Goal: Check status

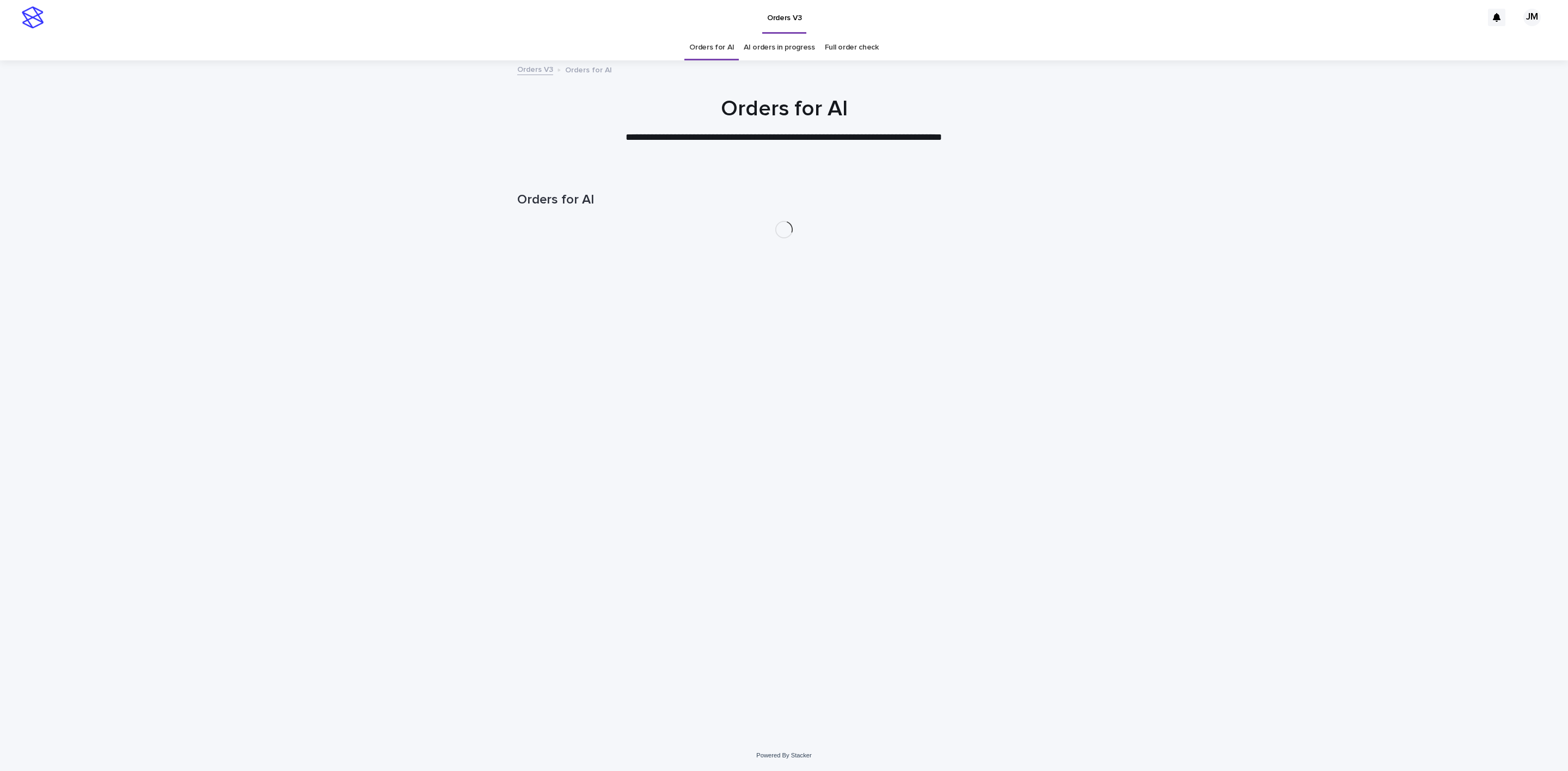
click at [789, 47] on link "AI orders in progress" at bounding box center [779, 47] width 71 height 26
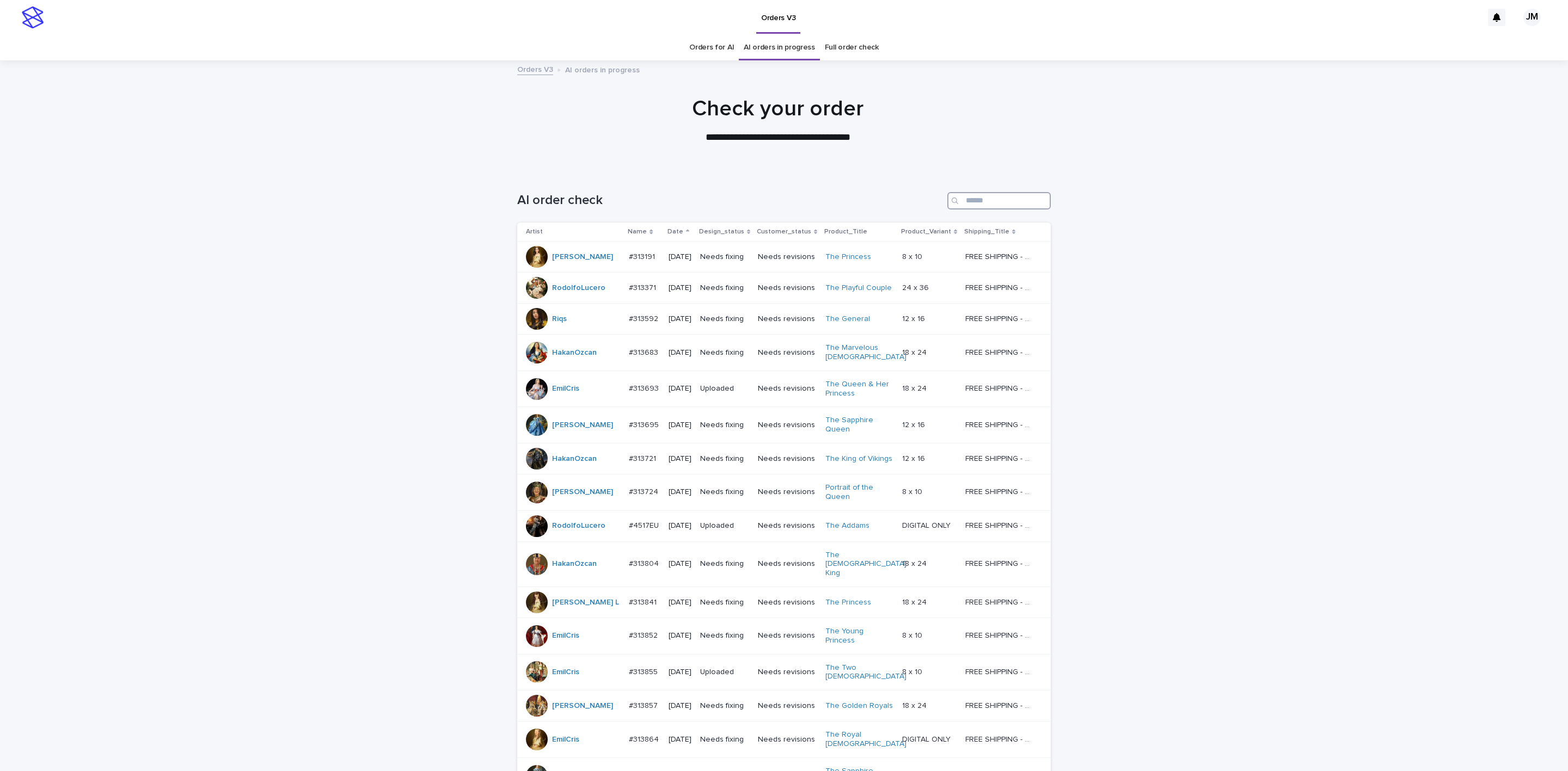
click at [978, 200] on input "Search" at bounding box center [999, 201] width 103 height 18
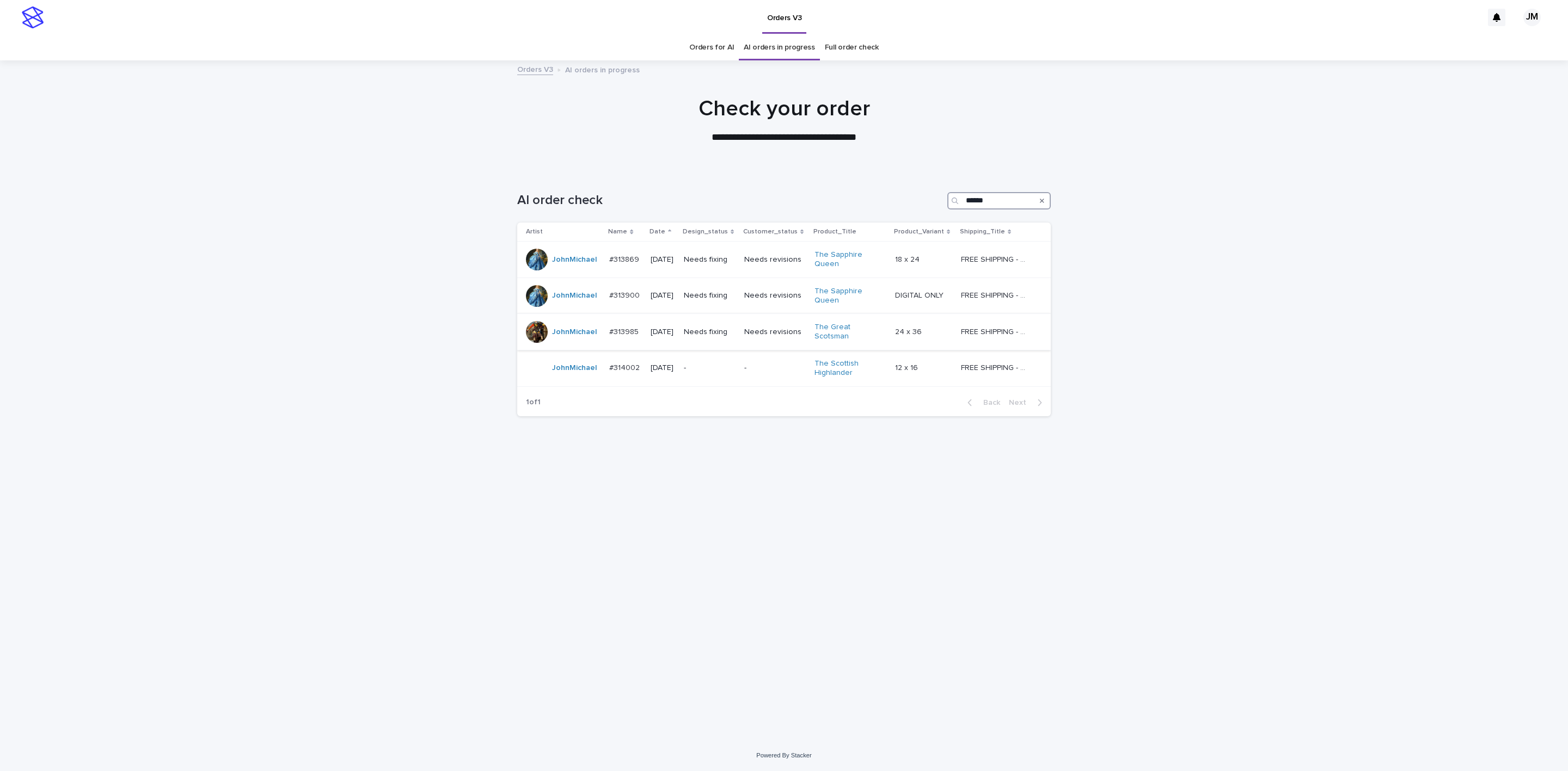
type input "******"
click at [735, 335] on div "Needs fixing" at bounding box center [709, 332] width 52 height 18
click at [712, 369] on div "-" at bounding box center [709, 368] width 52 height 18
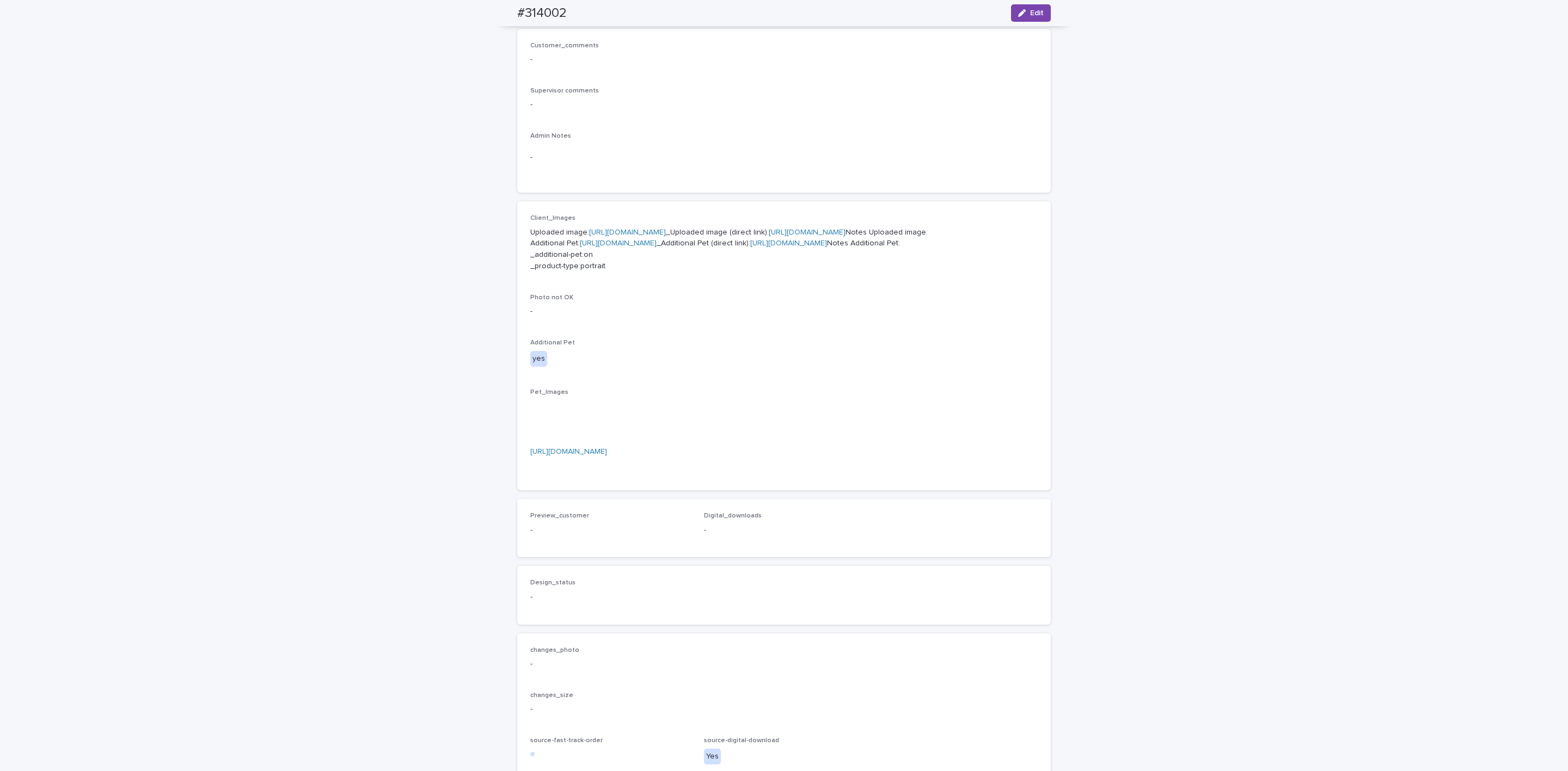
scroll to position [245, 0]
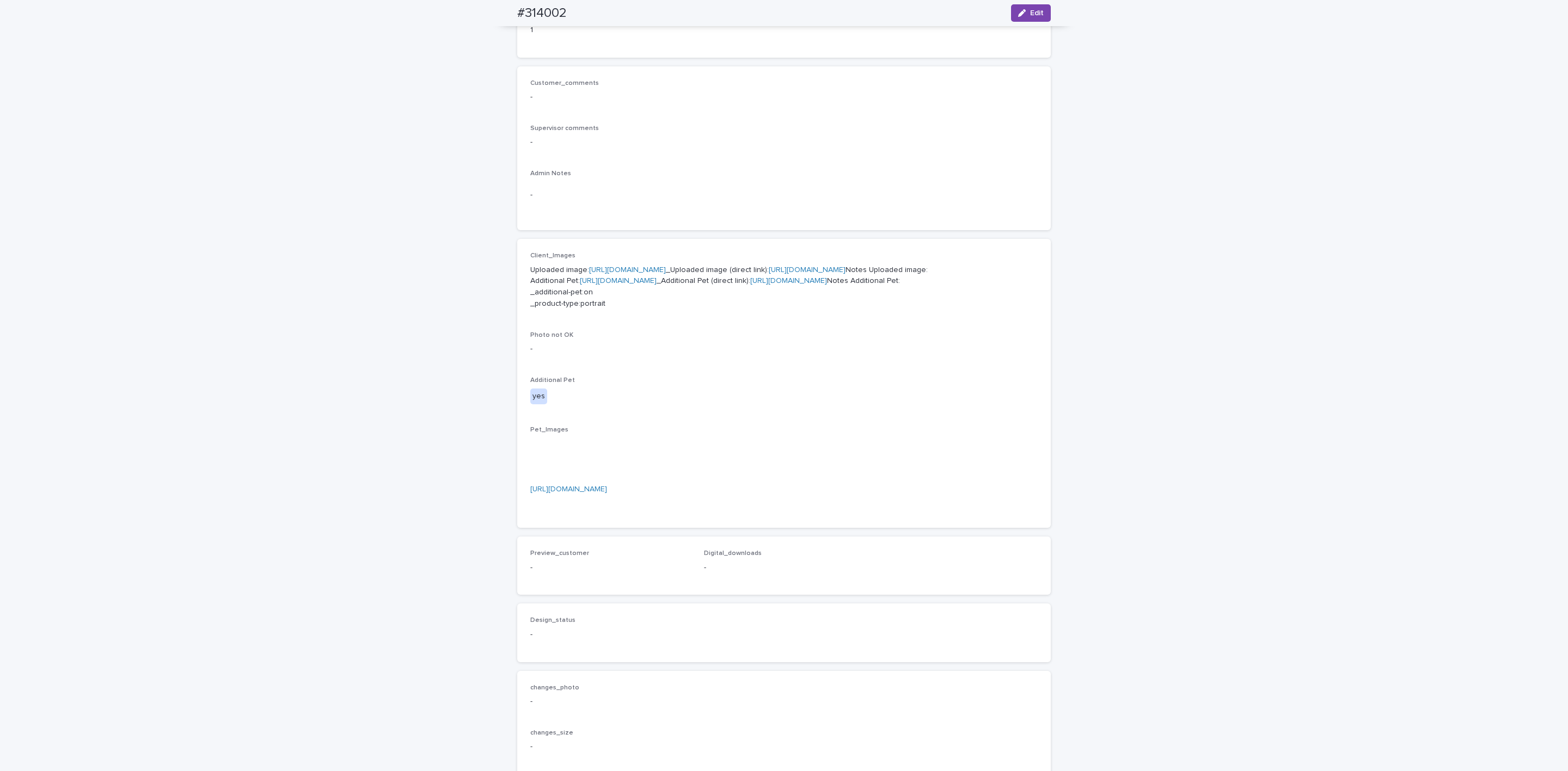
click at [769, 274] on link "[URL][DOMAIN_NAME]" at bounding box center [807, 270] width 77 height 8
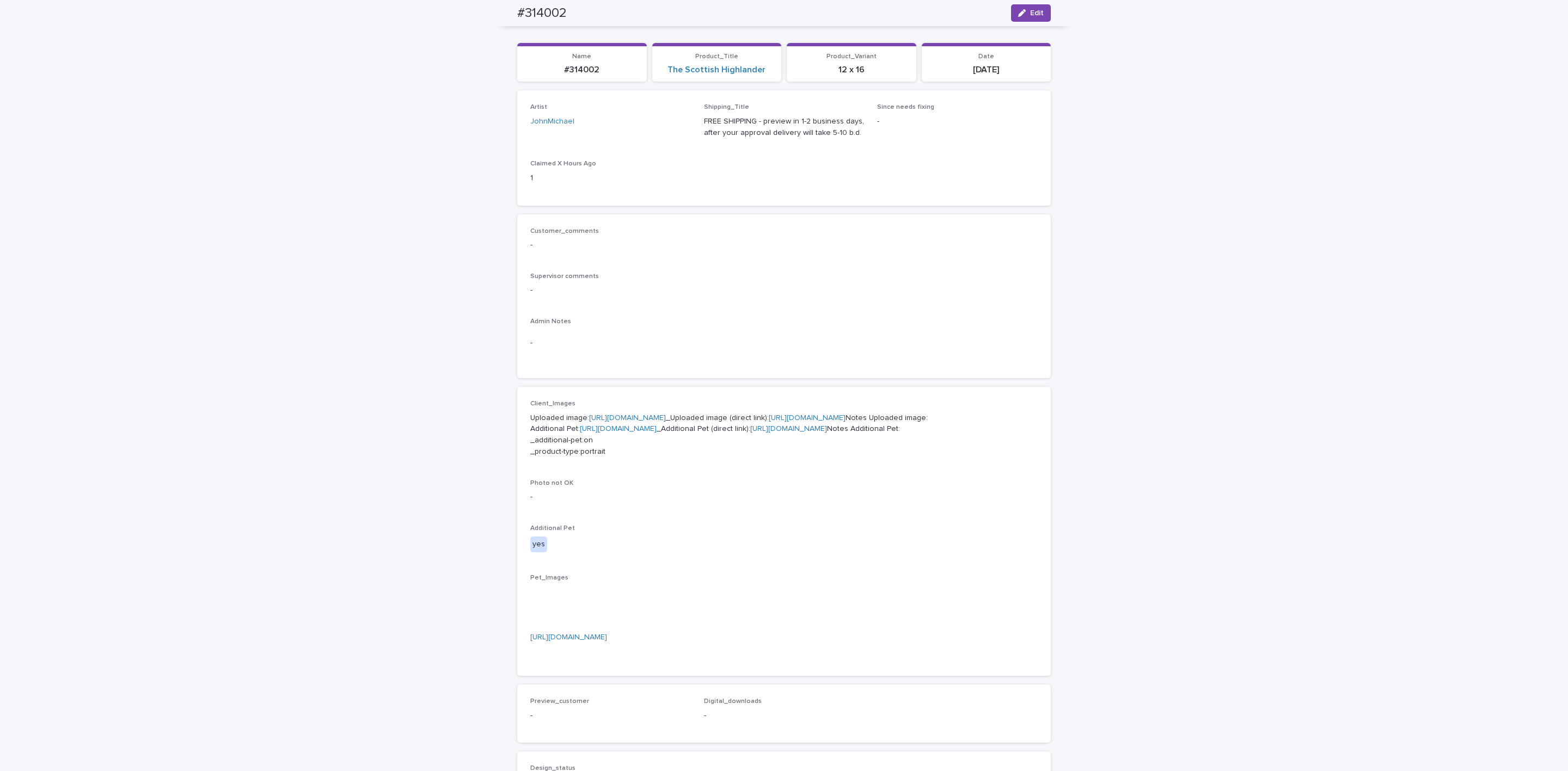
scroll to position [0, 0]
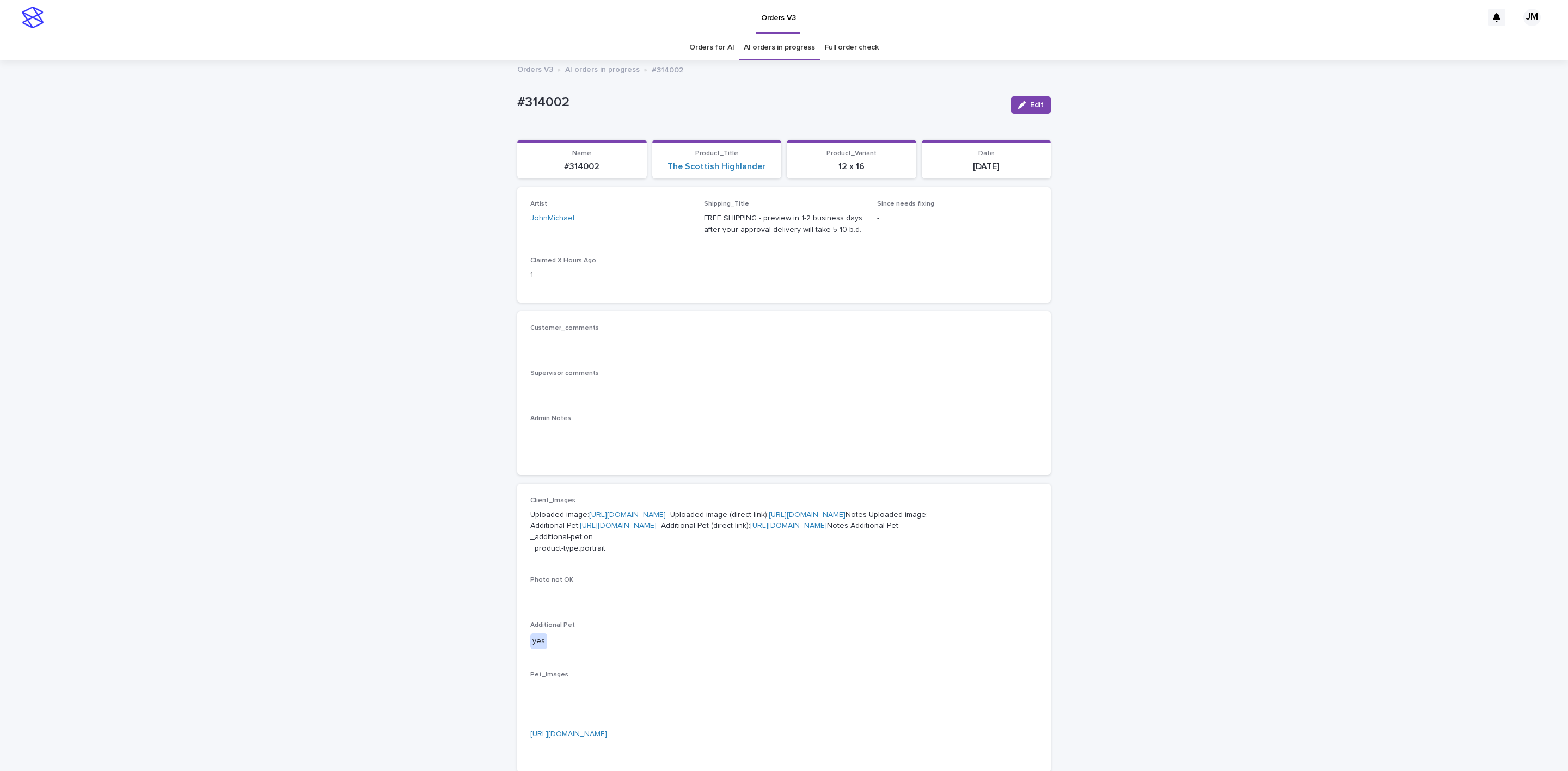
click at [751, 529] on link "[URL][DOMAIN_NAME]" at bounding box center [789, 526] width 77 height 8
